Goal: Transaction & Acquisition: Book appointment/travel/reservation

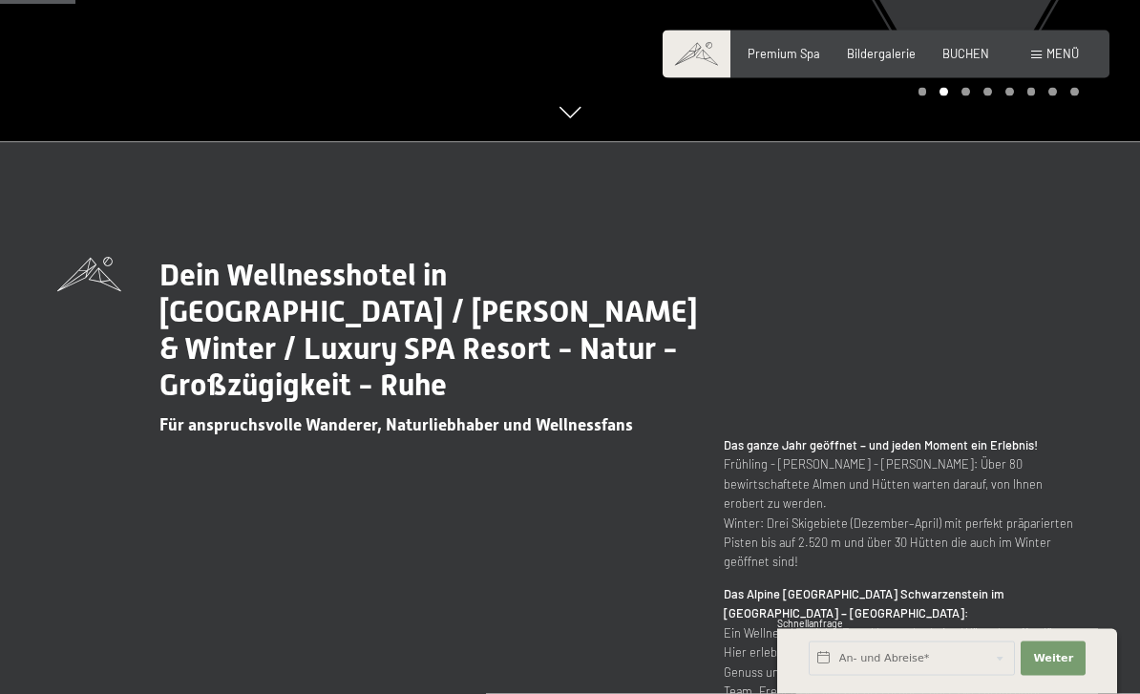
scroll to position [648, 0]
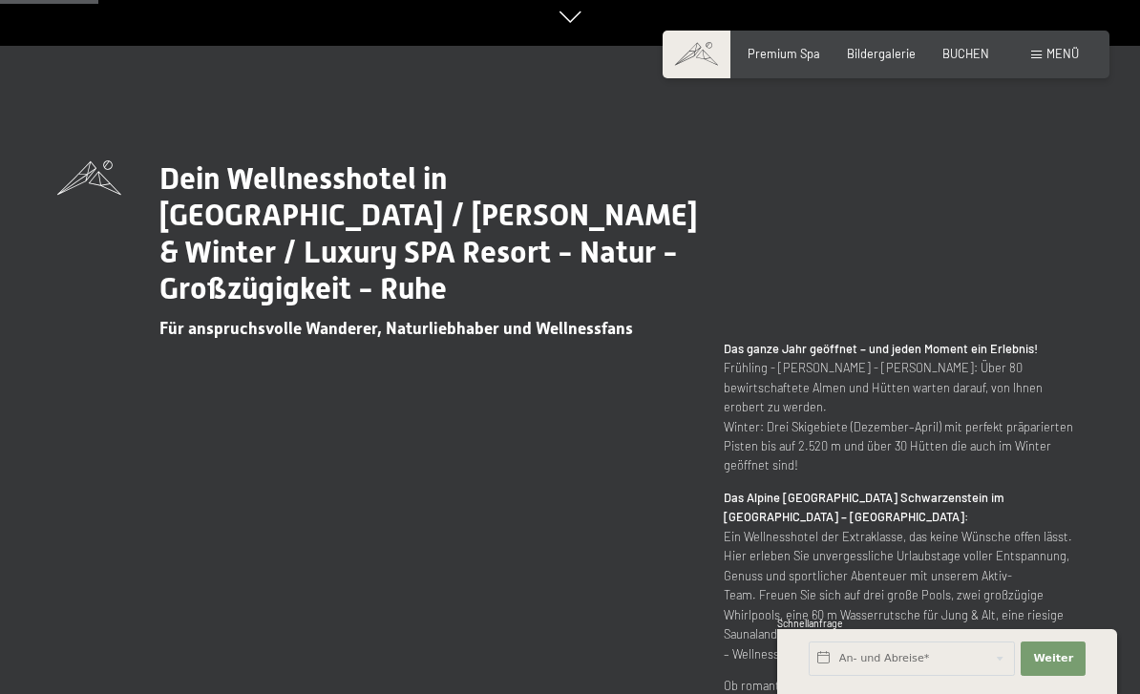
click at [1059, 59] on span "Menü" at bounding box center [1063, 53] width 32 height 15
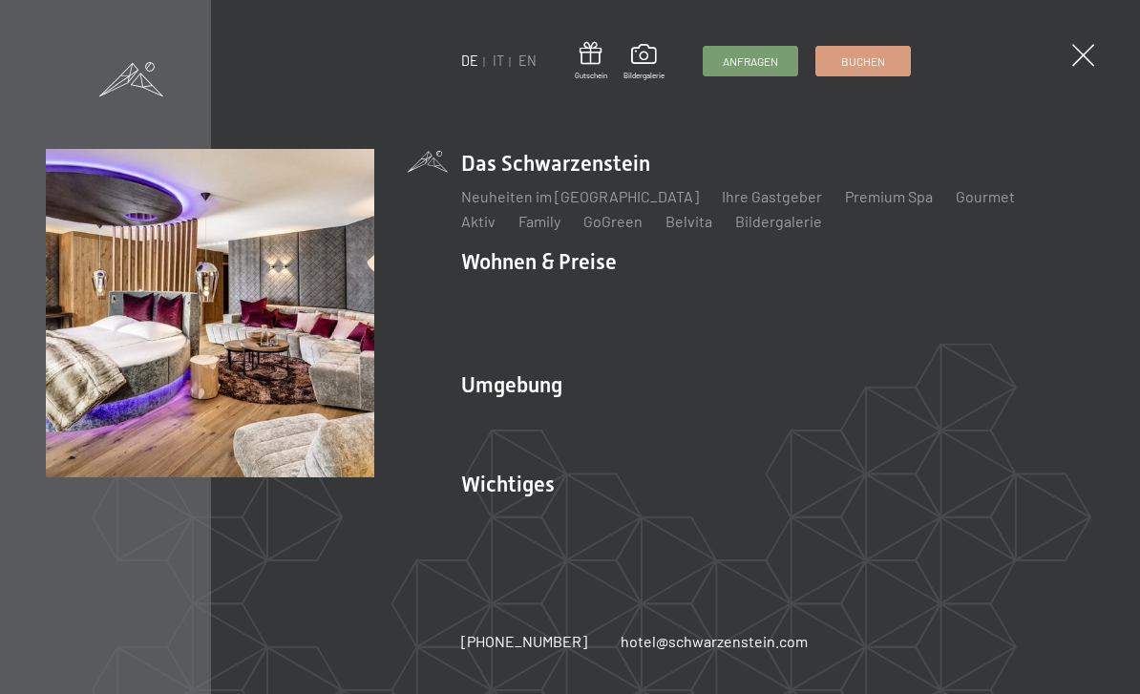
click at [673, 305] on link "Zimmer & Preise" at bounding box center [663, 295] width 111 height 18
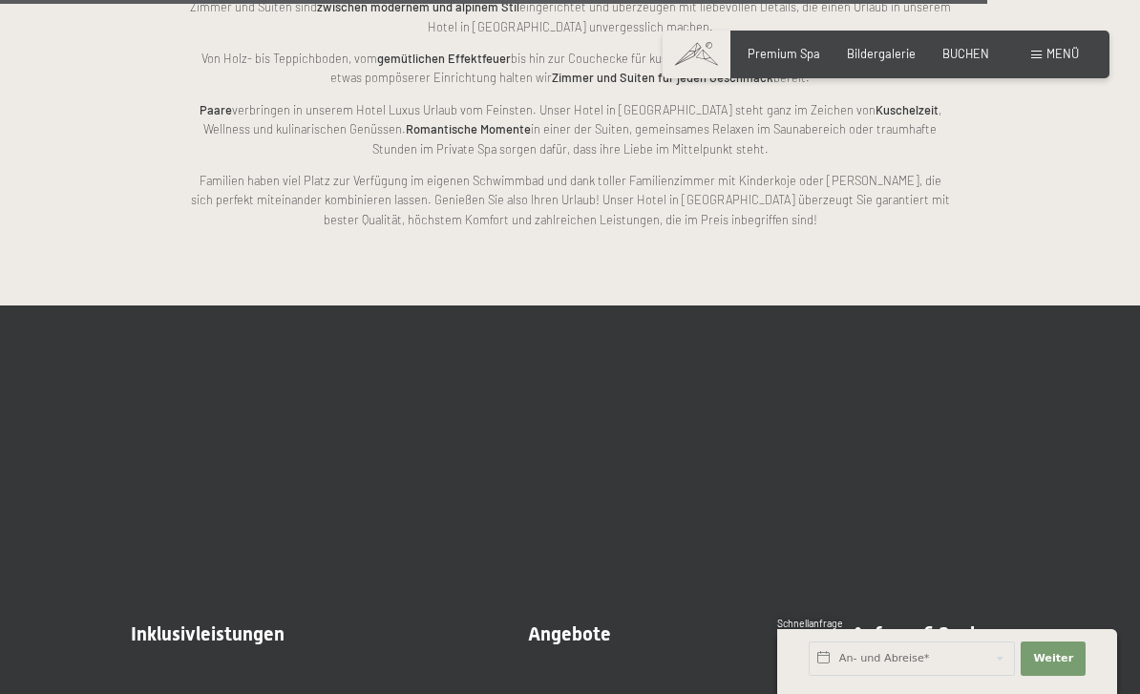
scroll to position [4162, 0]
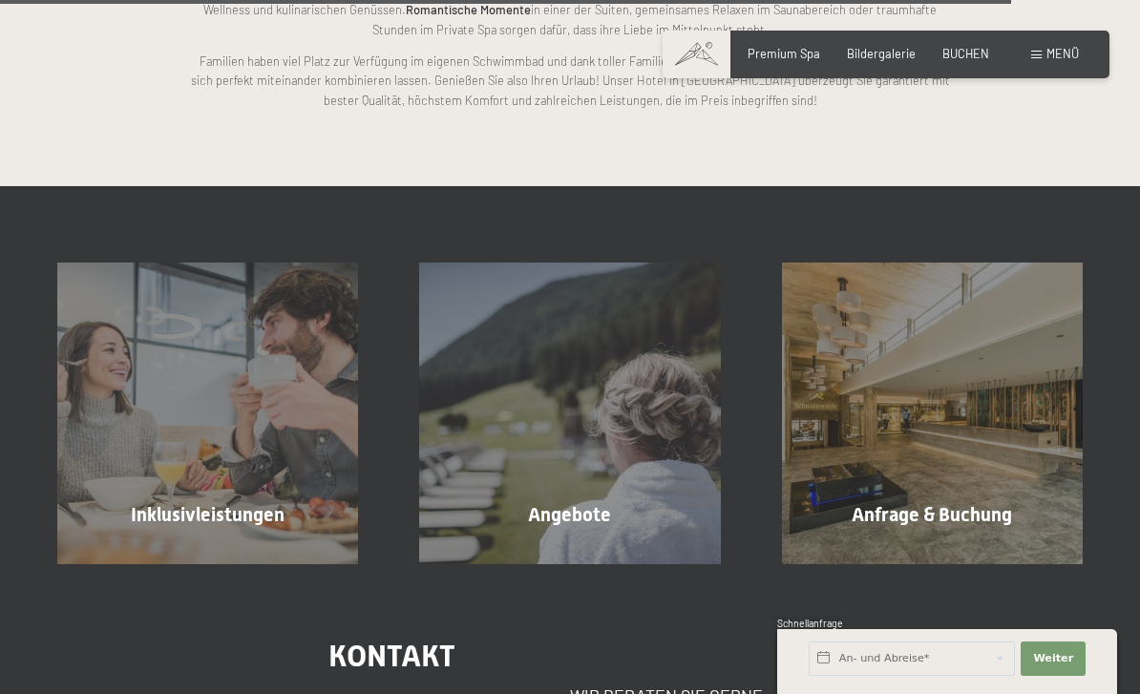
click at [634, 520] on div "Angebote Mehr erfahren" at bounding box center [570, 413] width 362 height 301
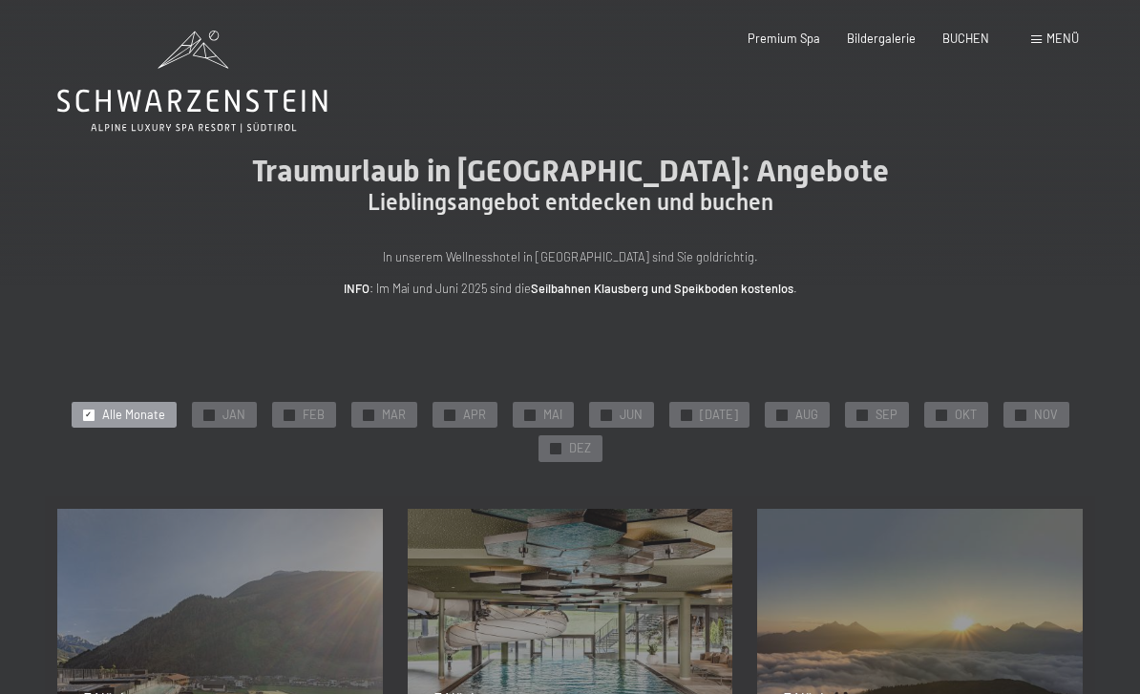
click at [542, 417] on div "✓ MAI" at bounding box center [543, 415] width 61 height 27
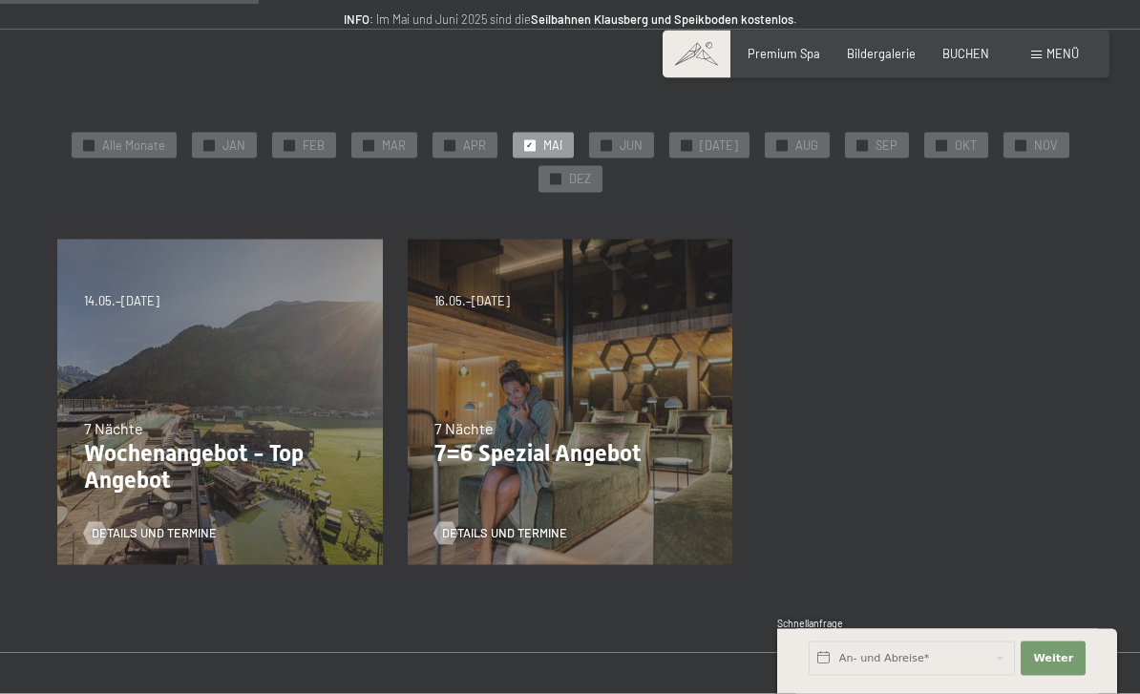
scroll to position [270, 0]
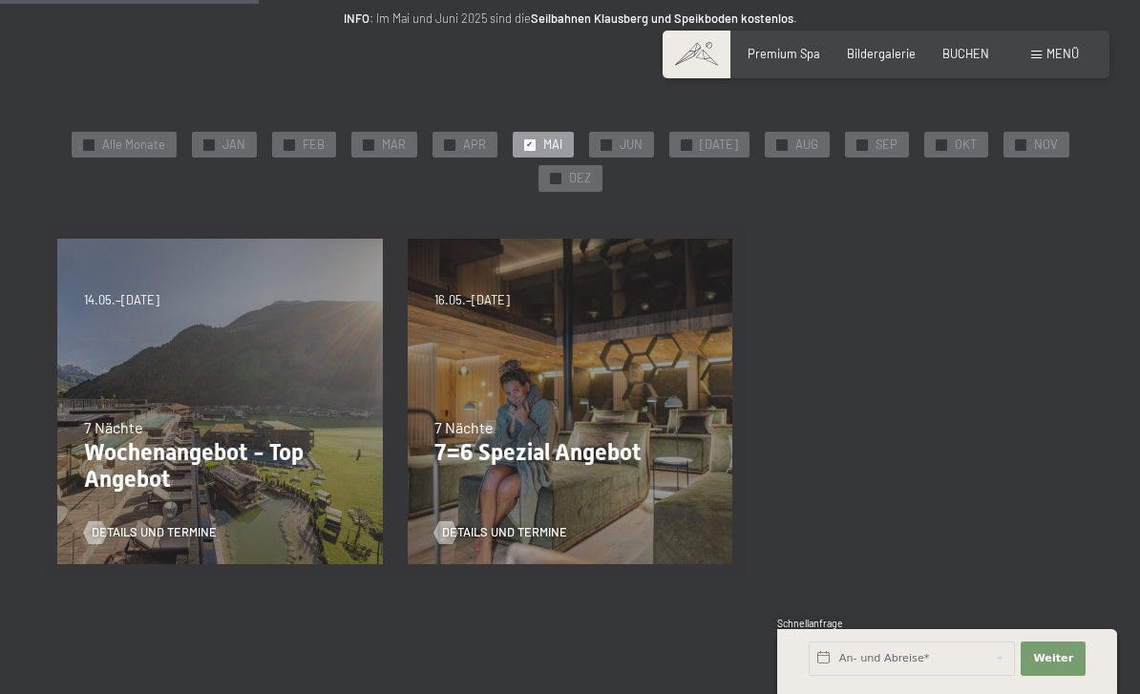
click at [493, 456] on p "7=6 Spezial Angebot" at bounding box center [570, 453] width 272 height 28
click at [457, 537] on span "Details und Termine" at bounding box center [504, 532] width 125 height 17
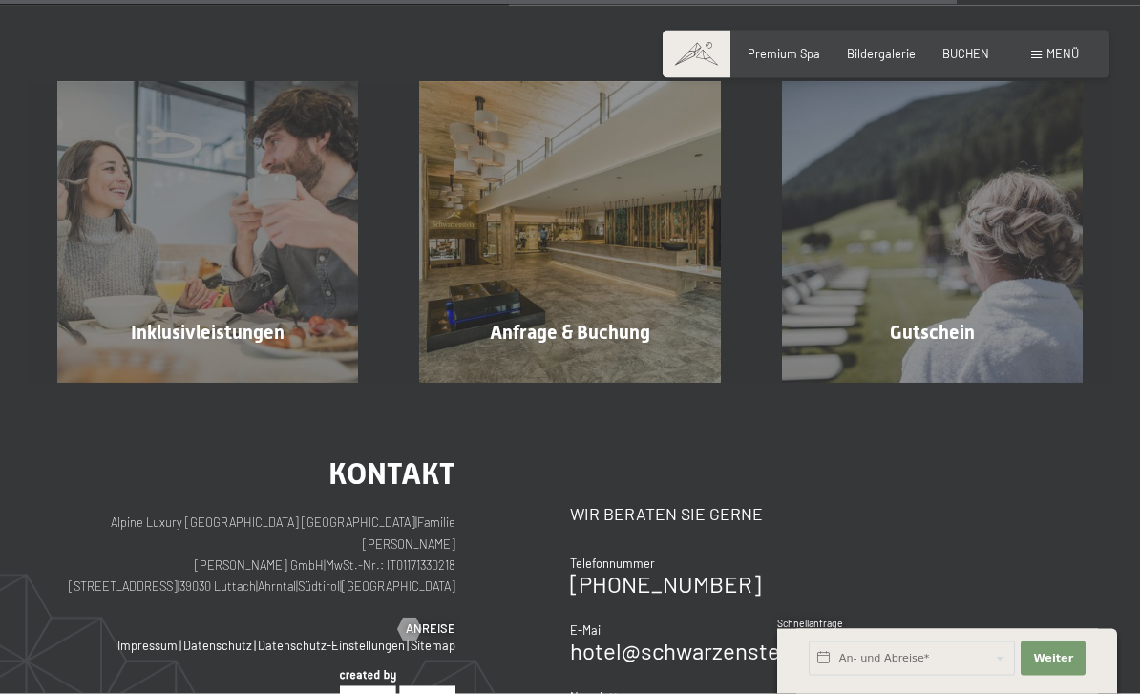
scroll to position [1488, 0]
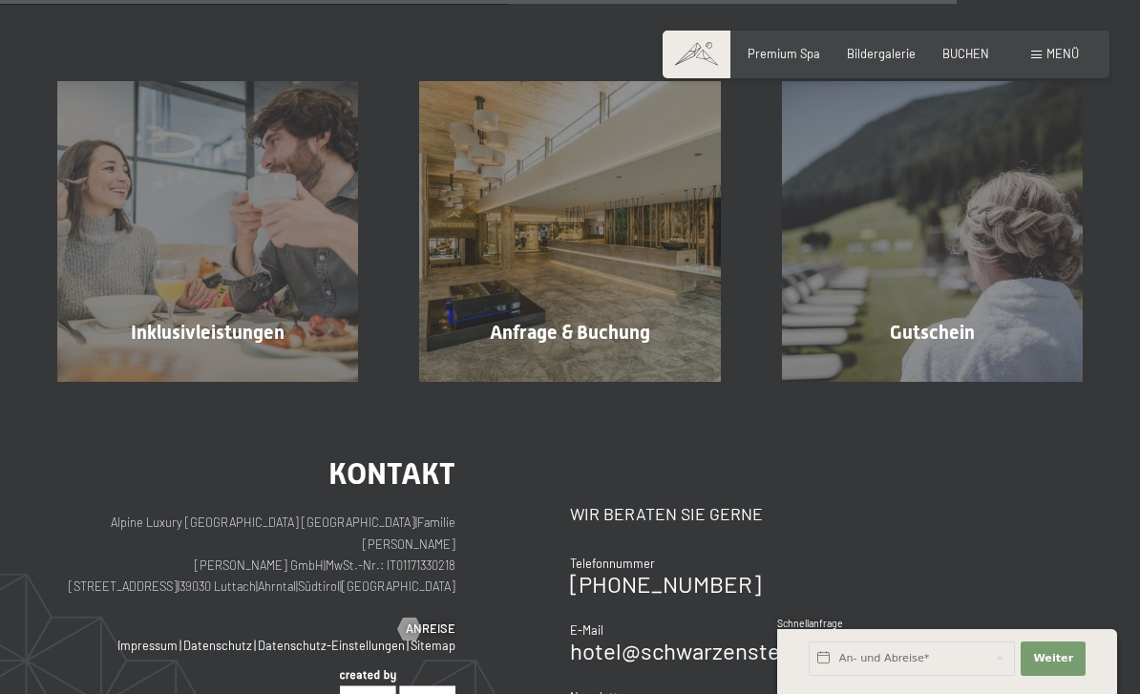
click at [190, 365] on span "Mehr erfahren" at bounding box center [211, 373] width 95 height 17
